Goal: Information Seeking & Learning: Learn about a topic

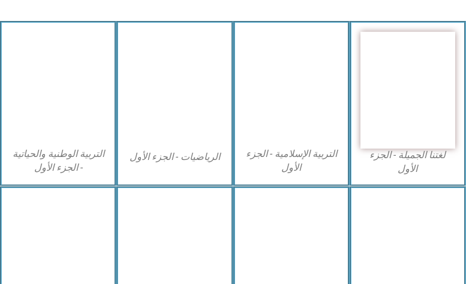
scroll to position [359, 0]
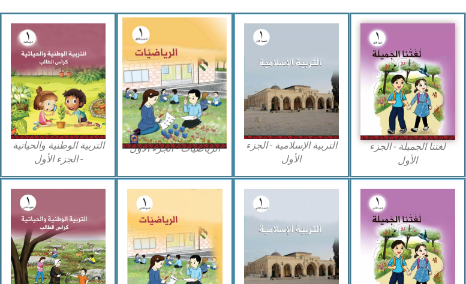
click at [178, 111] on img at bounding box center [174, 82] width 104 height 131
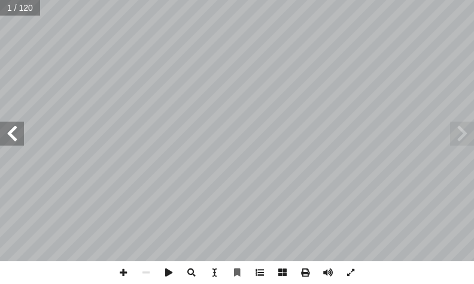
click at [262, 274] on span at bounding box center [260, 272] width 23 height 23
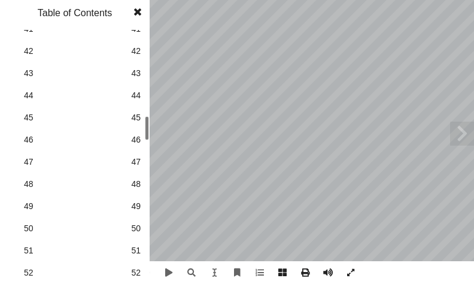
click at [137, 96] on span "44" at bounding box center [136, 95] width 10 height 13
click at [140, 11] on span at bounding box center [138, 12] width 22 height 24
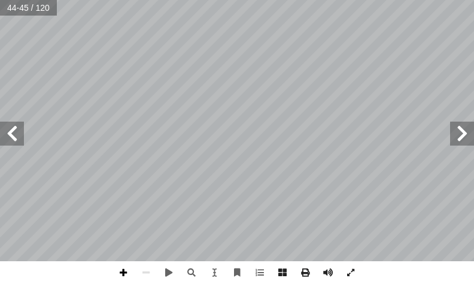
click at [125, 275] on span at bounding box center [123, 272] width 23 height 23
click at [122, 265] on span at bounding box center [123, 272] width 23 height 23
click at [16, 142] on span at bounding box center [12, 134] width 24 height 24
click at [223, 0] on html "الصفحة الرئيسية الصف الأول الصف الثاني الصف الثالث الصف الرابع الصف الخامس الصف…" at bounding box center [237, 40] width 474 height 81
click at [13, 138] on span at bounding box center [12, 134] width 24 height 24
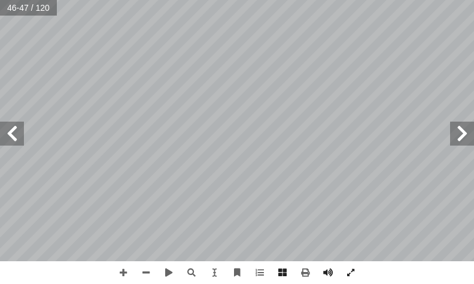
click at [13, 137] on span at bounding box center [12, 134] width 24 height 24
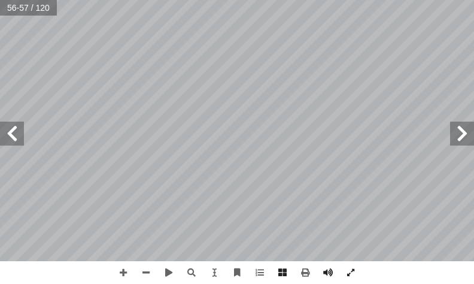
click at [13, 137] on span at bounding box center [12, 134] width 24 height 24
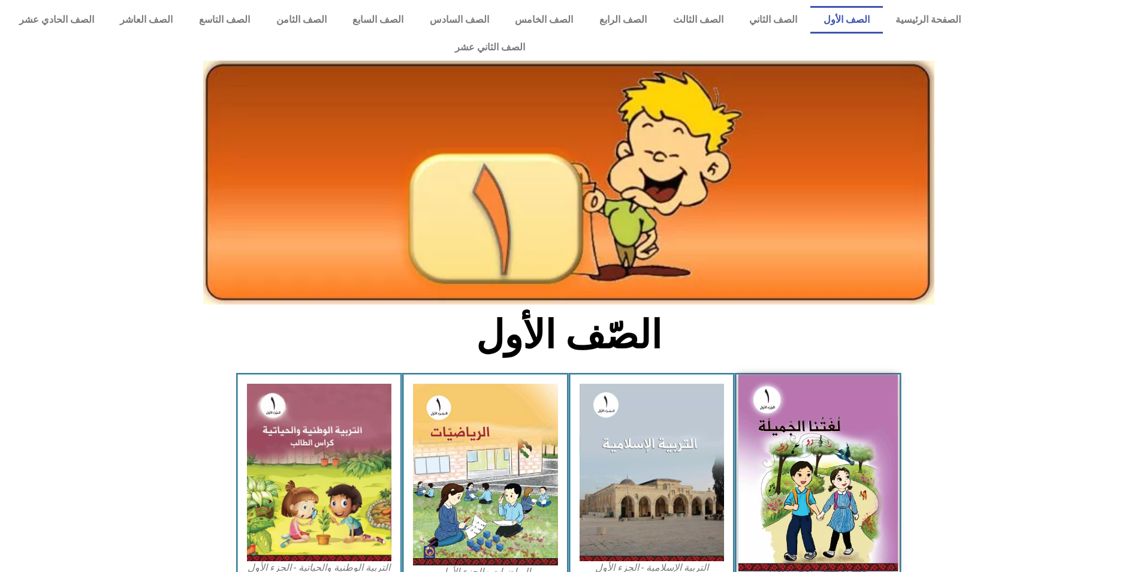
click at [803, 440] on img at bounding box center [817, 472] width 159 height 197
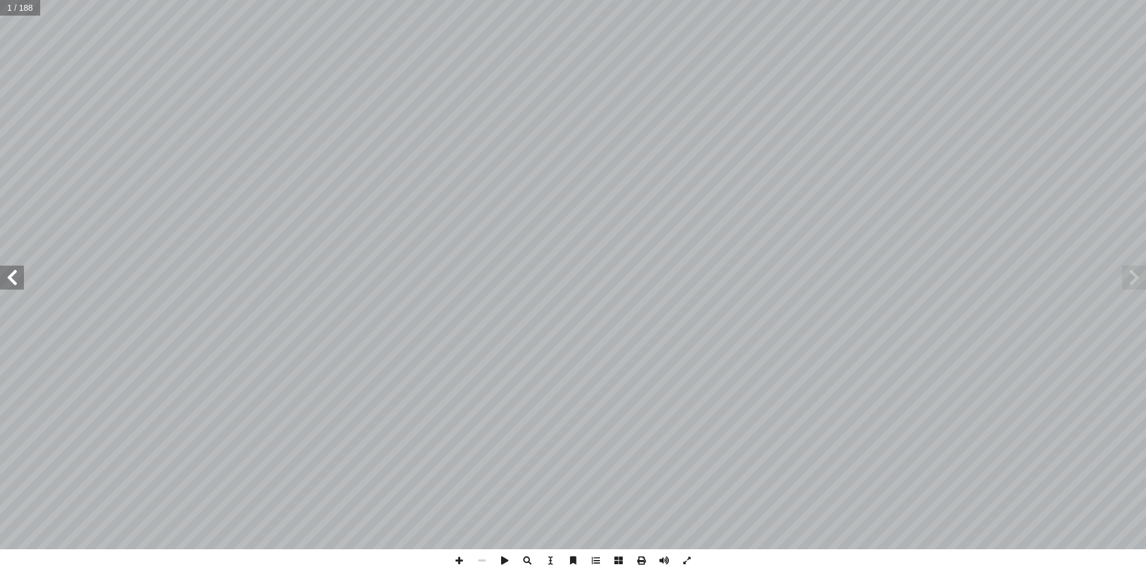
click at [13, 272] on span at bounding box center [12, 277] width 24 height 24
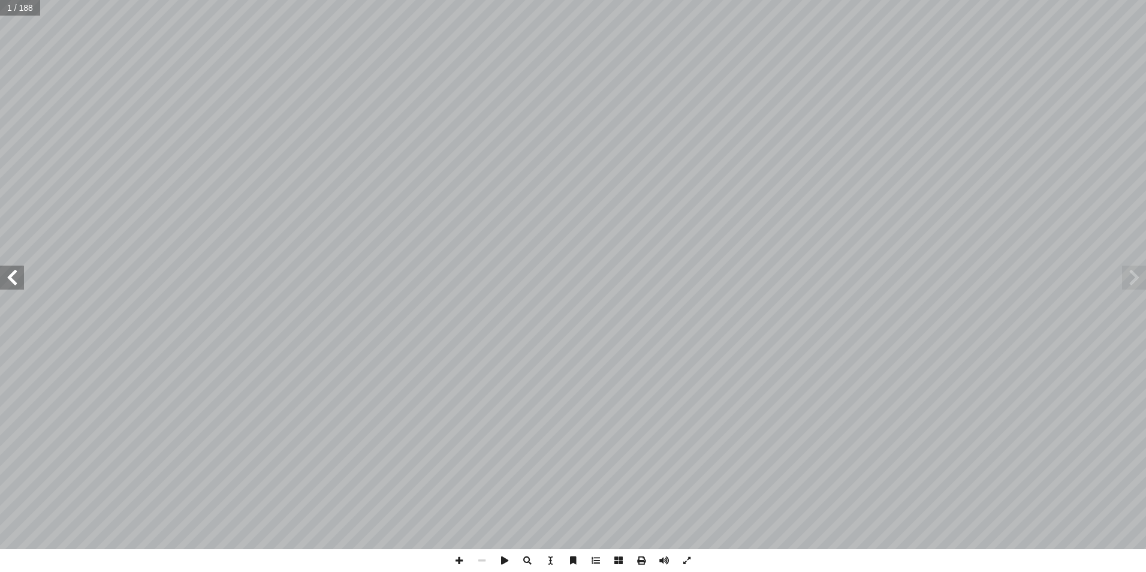
click at [13, 272] on span at bounding box center [12, 277] width 24 height 24
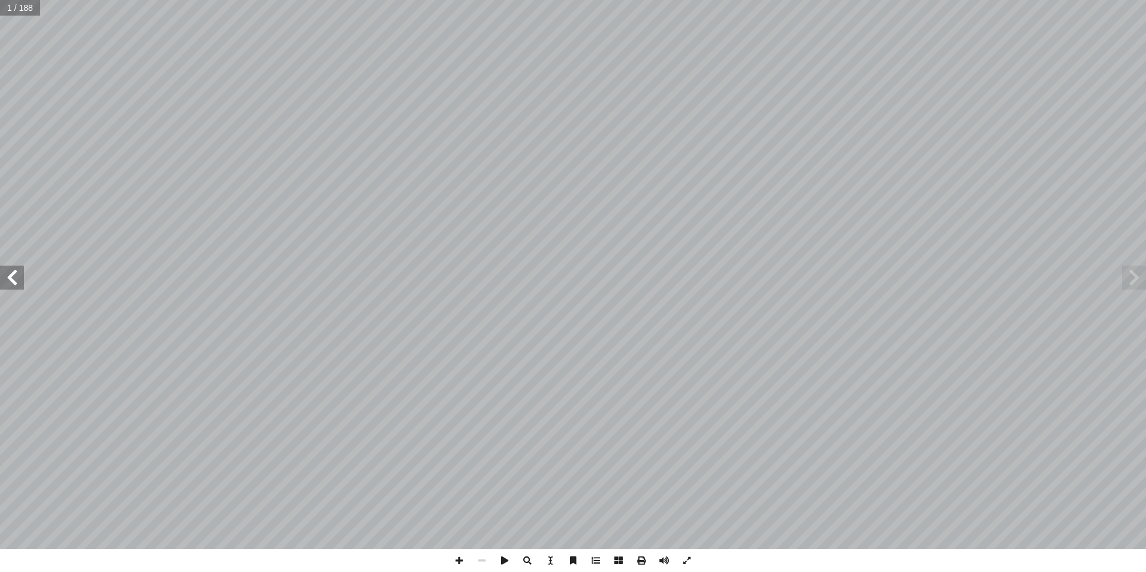
click at [13, 272] on span at bounding box center [12, 277] width 24 height 24
click at [13, 273] on span at bounding box center [12, 277] width 24 height 24
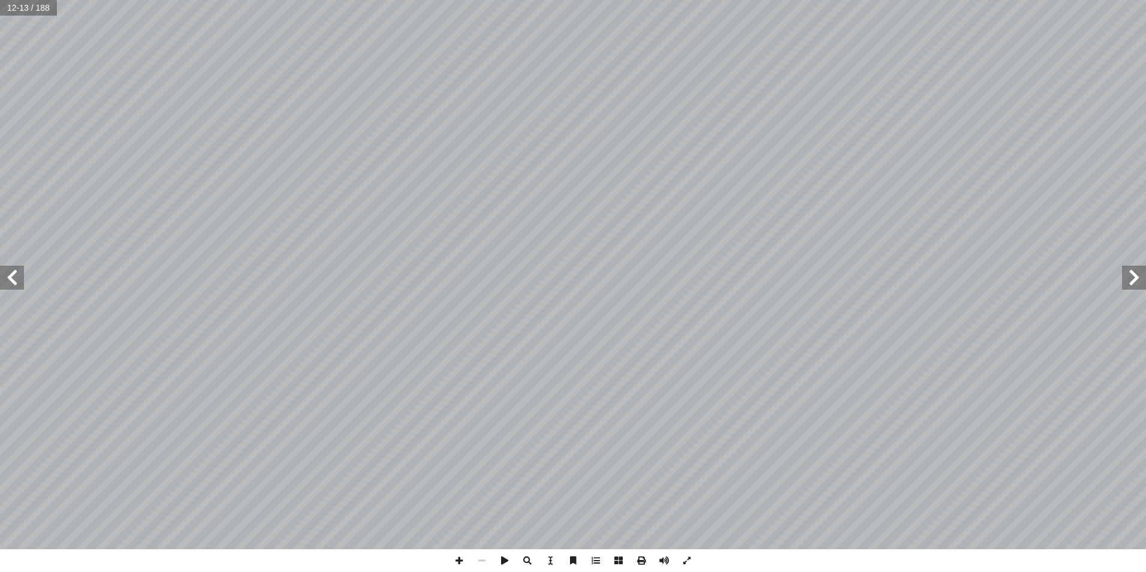
click at [13, 273] on span at bounding box center [12, 277] width 24 height 24
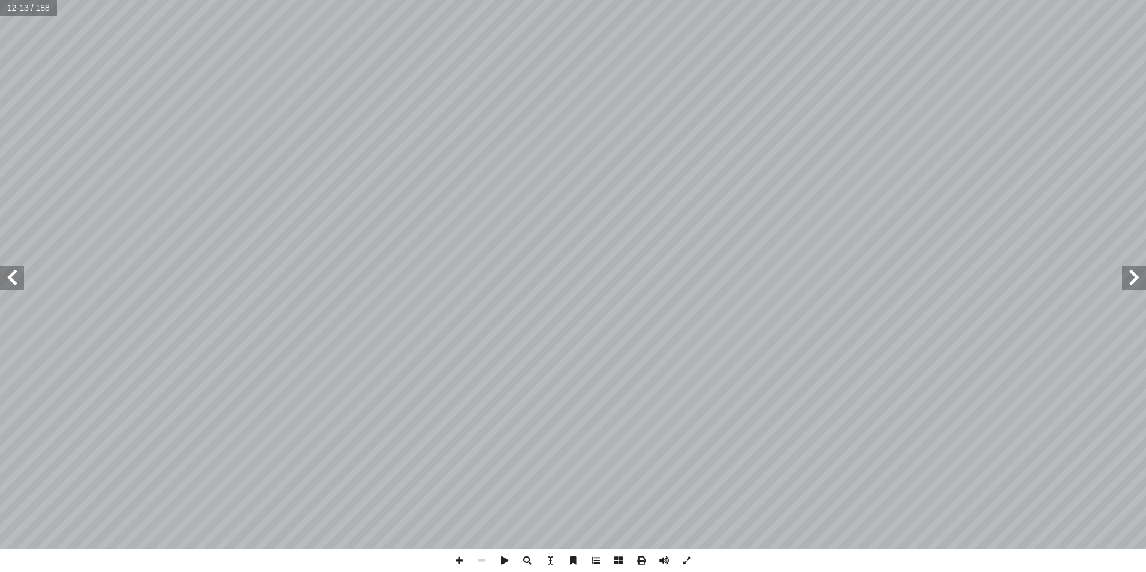
click at [13, 273] on span at bounding box center [12, 277] width 24 height 24
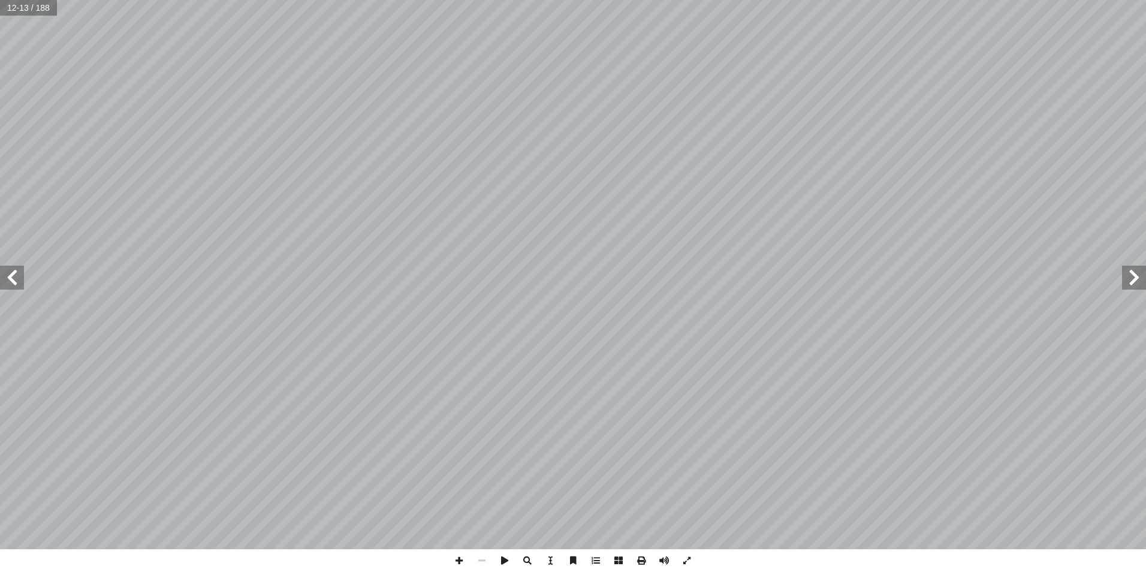
click at [13, 273] on span at bounding box center [12, 277] width 24 height 24
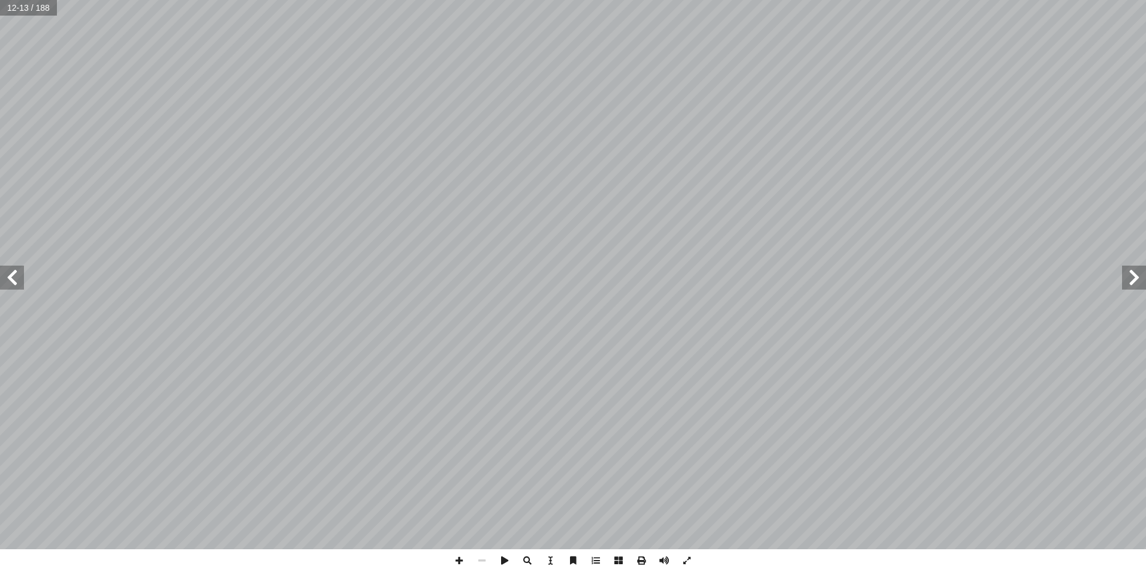
click at [13, 273] on span at bounding box center [12, 277] width 24 height 24
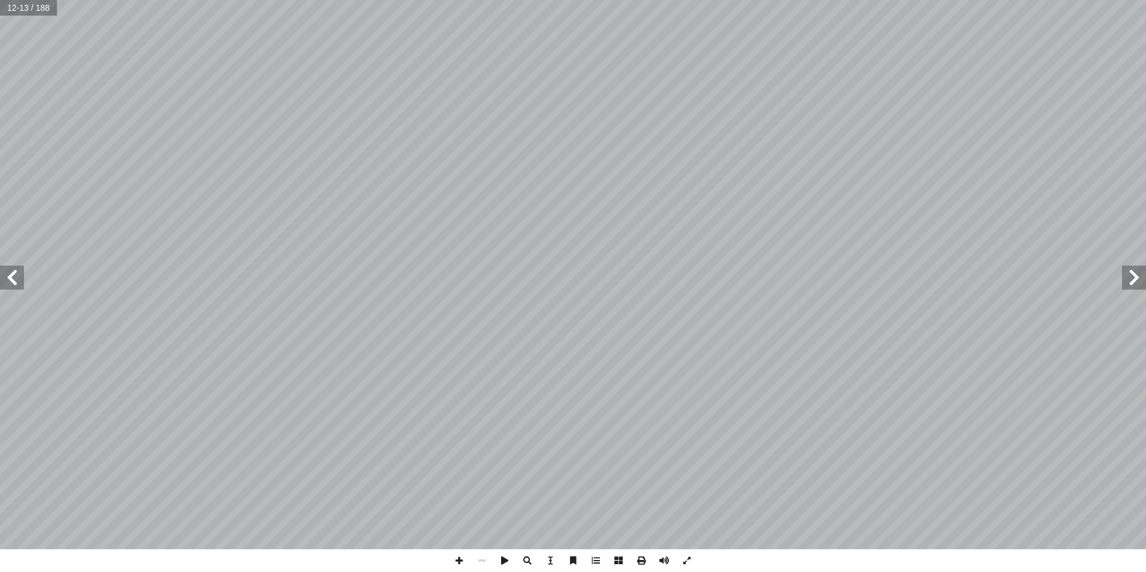
click at [13, 273] on span at bounding box center [12, 277] width 24 height 24
click at [13, 274] on span at bounding box center [12, 277] width 24 height 24
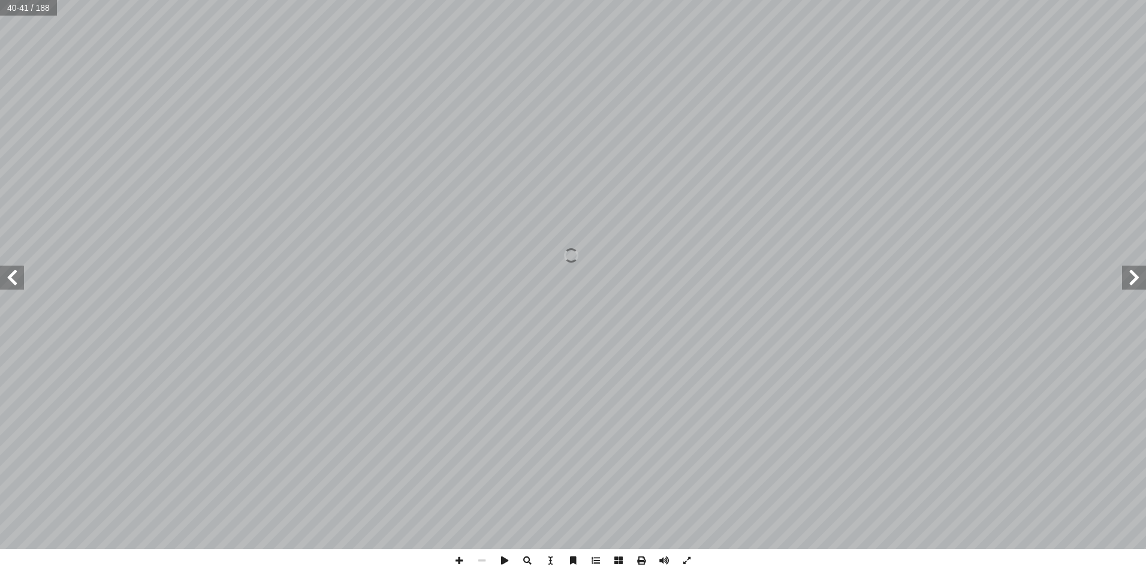
click at [13, 274] on span at bounding box center [12, 277] width 24 height 24
click at [453, 563] on span at bounding box center [459, 560] width 23 height 23
